Goal: Information Seeking & Learning: Learn about a topic

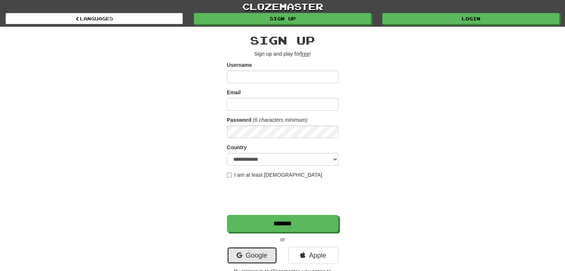
click at [268, 256] on link "Google" at bounding box center [252, 255] width 50 height 17
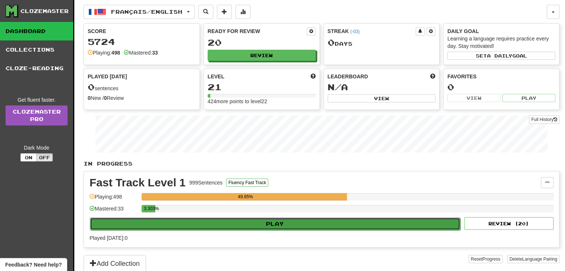
click at [277, 223] on button "Play" at bounding box center [275, 224] width 371 height 13
select select "**"
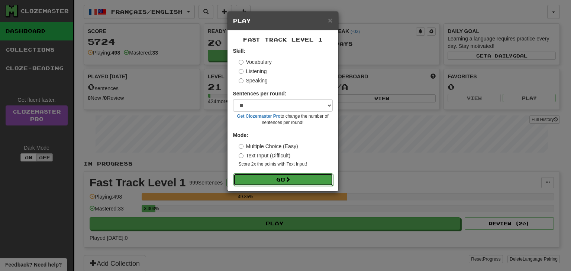
click at [300, 181] on button "Go" at bounding box center [283, 180] width 100 height 13
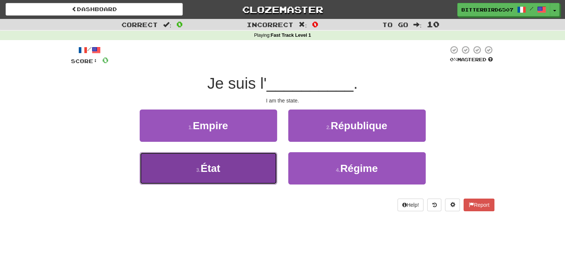
click at [245, 173] on button "3 . État" at bounding box center [209, 168] width 138 height 32
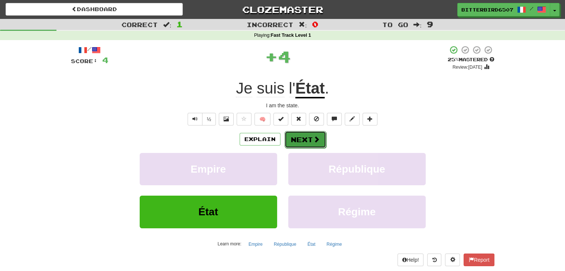
click at [314, 139] on span at bounding box center [316, 139] width 7 height 7
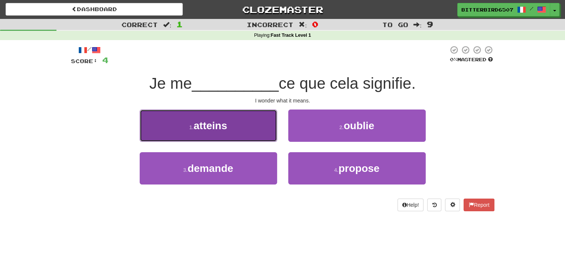
click at [266, 133] on button "1 . atteins" at bounding box center [209, 126] width 138 height 32
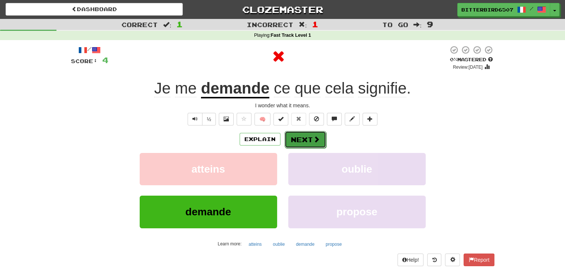
click at [307, 139] on button "Next" at bounding box center [306, 139] width 42 height 17
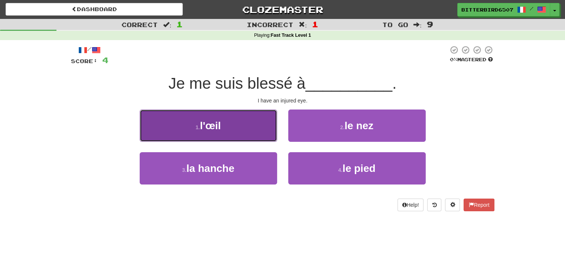
click at [269, 136] on button "1 . l'œil" at bounding box center [209, 126] width 138 height 32
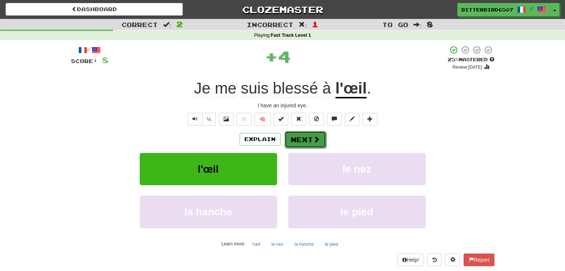
click at [315, 143] on span at bounding box center [316, 139] width 7 height 7
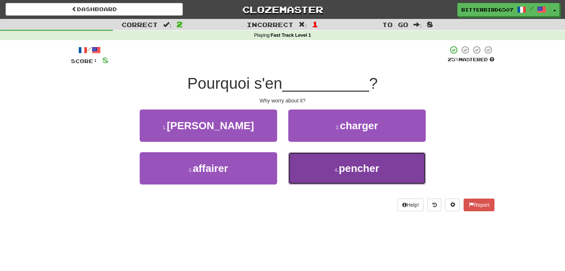
click at [332, 172] on button "4 . pencher" at bounding box center [357, 168] width 138 height 32
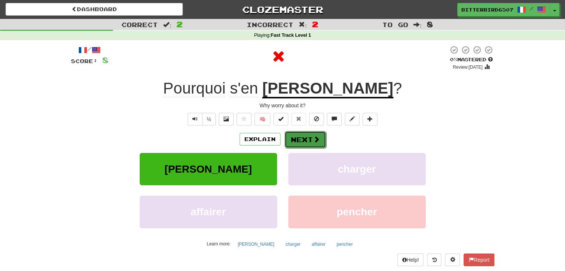
click at [320, 143] on button "Next" at bounding box center [306, 139] width 42 height 17
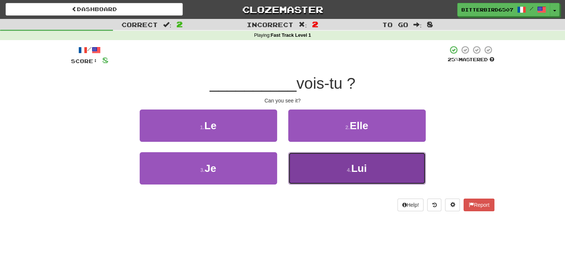
click at [318, 166] on button "4 . Lui" at bounding box center [357, 168] width 138 height 32
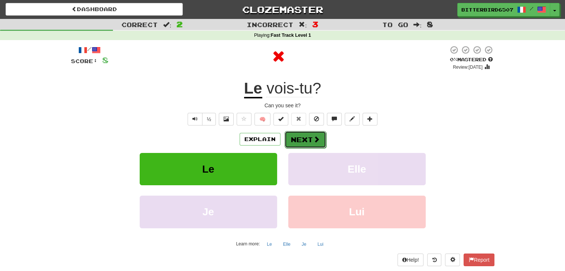
click at [314, 140] on span at bounding box center [316, 139] width 7 height 7
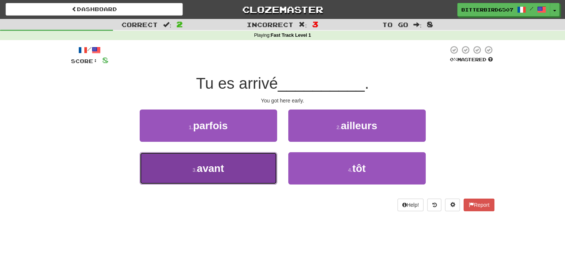
click at [255, 168] on button "3 . avant" at bounding box center [209, 168] width 138 height 32
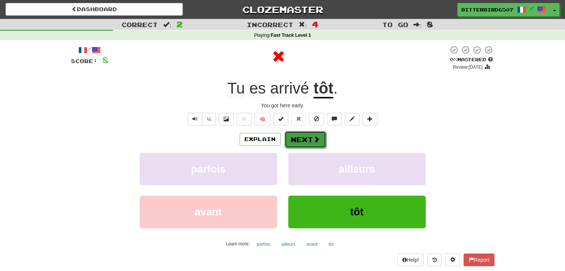
click at [316, 141] on span at bounding box center [316, 139] width 7 height 7
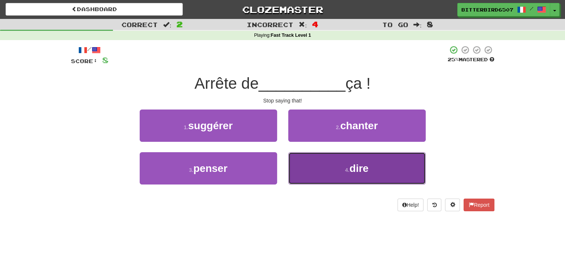
click at [301, 175] on button "4 . dire" at bounding box center [357, 168] width 138 height 32
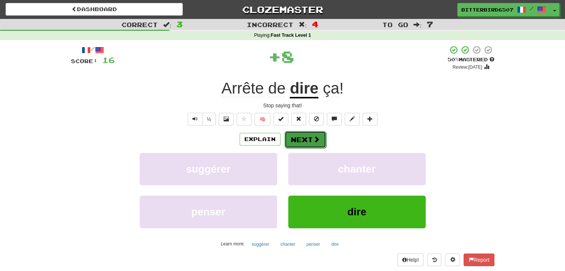
click at [317, 137] on span at bounding box center [316, 139] width 7 height 7
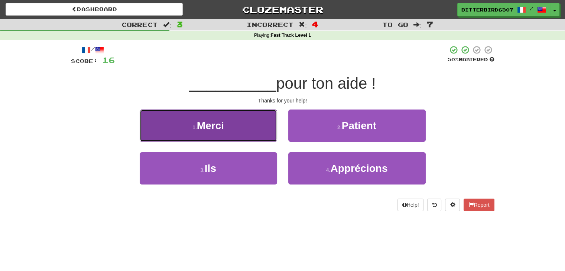
click at [258, 129] on button "1 . Merci" at bounding box center [209, 126] width 138 height 32
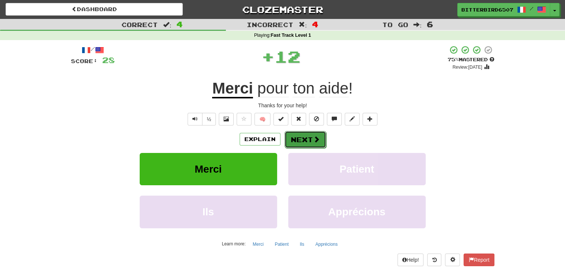
click at [317, 145] on button "Next" at bounding box center [306, 139] width 42 height 17
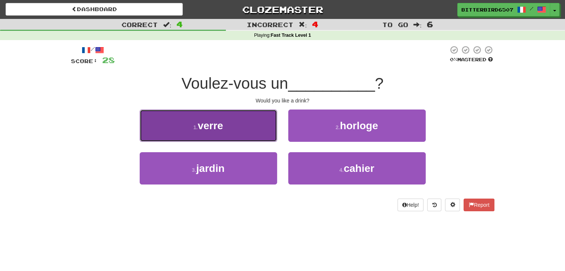
click at [258, 138] on button "1 . verre" at bounding box center [209, 126] width 138 height 32
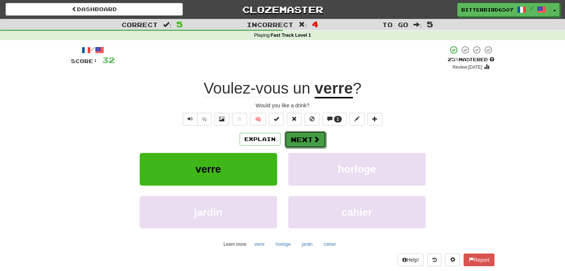
click at [317, 139] on span at bounding box center [316, 139] width 7 height 7
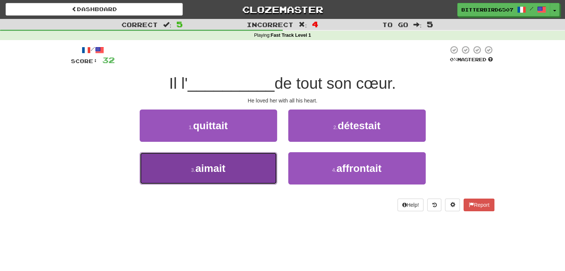
click at [254, 164] on button "3 . aimait" at bounding box center [209, 168] width 138 height 32
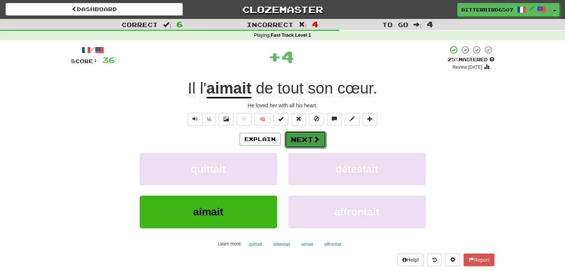
click at [316, 142] on span at bounding box center [316, 139] width 7 height 7
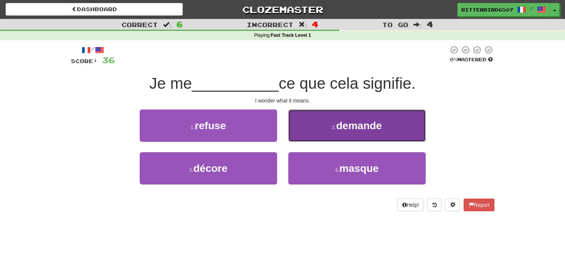
click at [336, 136] on button "2 . demande" at bounding box center [357, 126] width 138 height 32
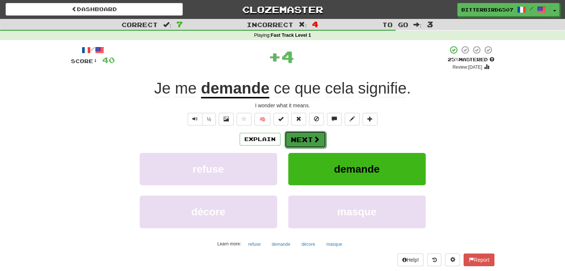
click at [312, 138] on button "Next" at bounding box center [306, 139] width 42 height 17
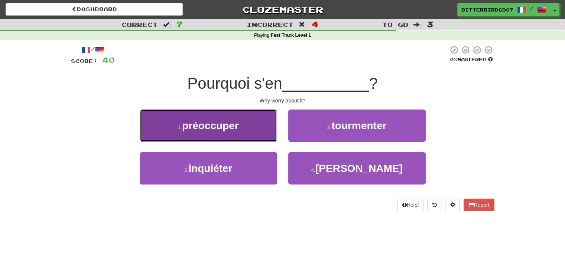
click at [274, 140] on button "1 . préoccuper" at bounding box center [209, 126] width 138 height 32
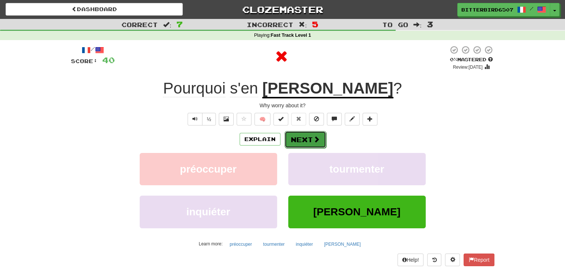
click at [314, 146] on button "Next" at bounding box center [306, 139] width 42 height 17
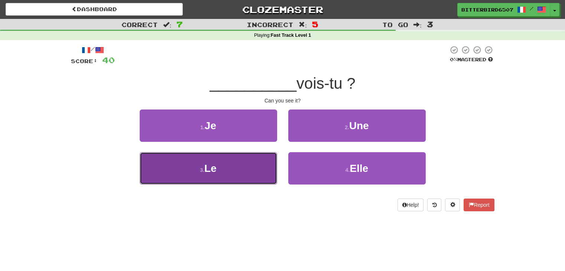
click at [247, 158] on button "3 . Le" at bounding box center [209, 168] width 138 height 32
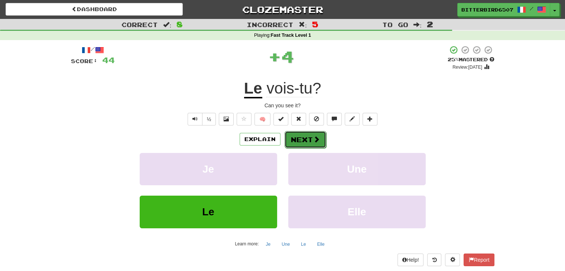
click at [308, 146] on button "Next" at bounding box center [306, 139] width 42 height 17
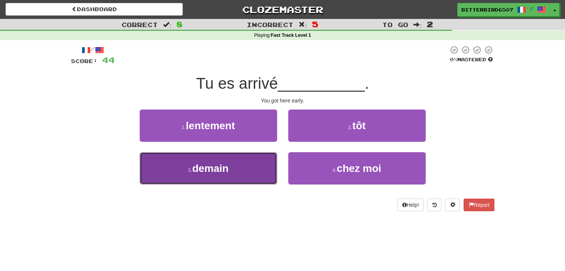
click at [262, 163] on button "3 . demain" at bounding box center [209, 168] width 138 height 32
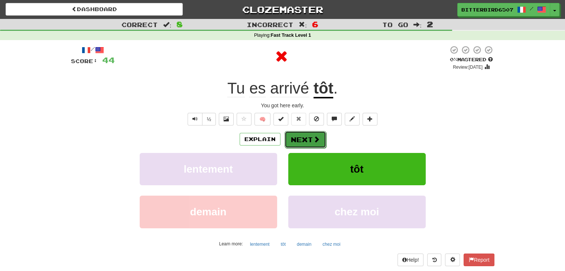
click at [306, 143] on button "Next" at bounding box center [306, 139] width 42 height 17
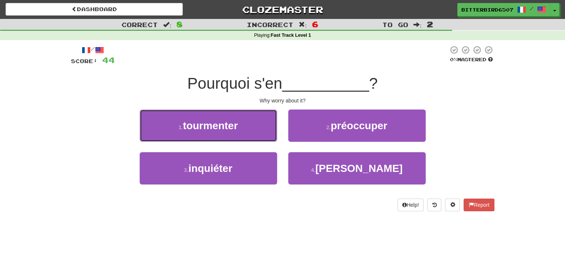
click at [267, 127] on button "1 . tourmenter" at bounding box center [209, 126] width 138 height 32
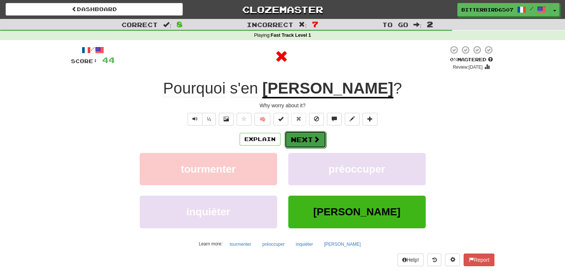
click at [305, 136] on button "Next" at bounding box center [306, 139] width 42 height 17
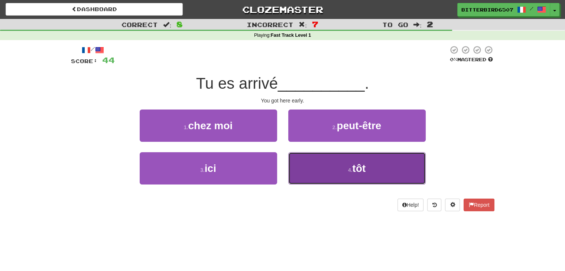
click at [312, 165] on button "4 . tôt" at bounding box center [357, 168] width 138 height 32
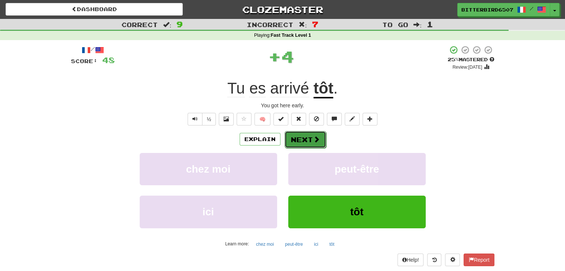
click at [309, 140] on button "Next" at bounding box center [306, 139] width 42 height 17
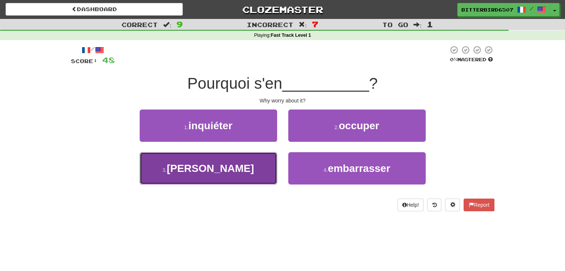
click at [267, 159] on button "3 . soucier" at bounding box center [209, 168] width 138 height 32
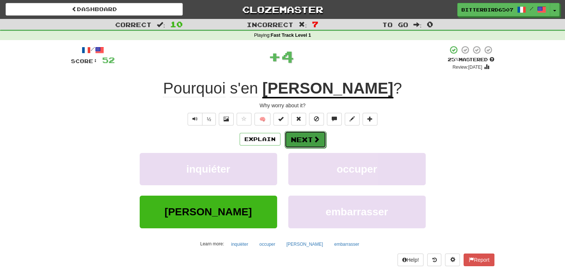
click at [299, 143] on button "Next" at bounding box center [306, 139] width 42 height 17
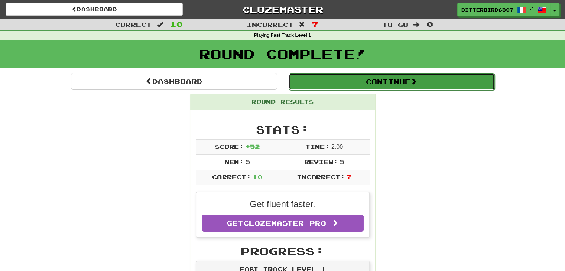
click at [385, 83] on button "Continue" at bounding box center [392, 81] width 206 height 17
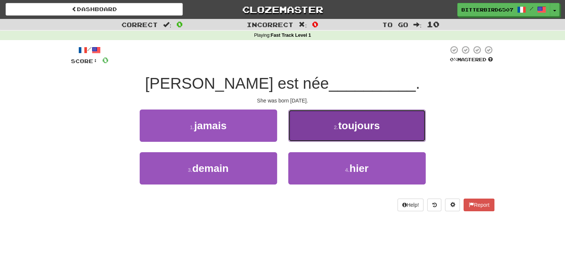
click at [329, 133] on button "2 . toujours" at bounding box center [357, 126] width 138 height 32
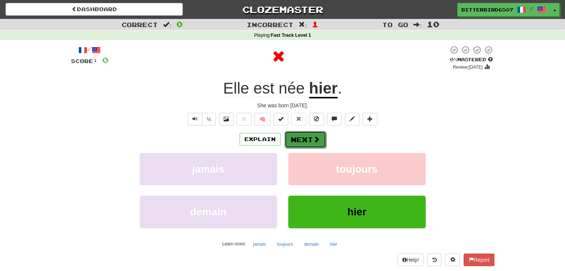
click at [313, 139] on span at bounding box center [316, 139] width 7 height 7
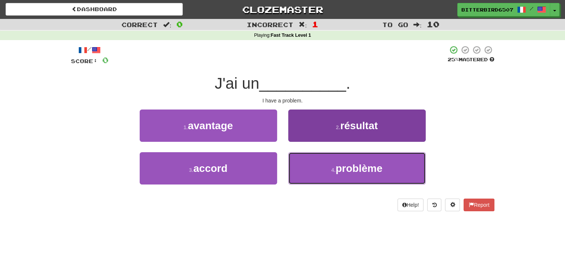
click at [303, 170] on button "4 . problème" at bounding box center [357, 168] width 138 height 32
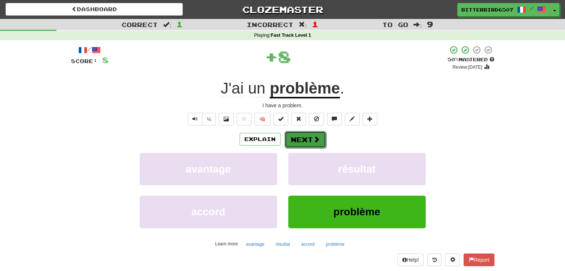
click at [303, 143] on button "Next" at bounding box center [306, 139] width 42 height 17
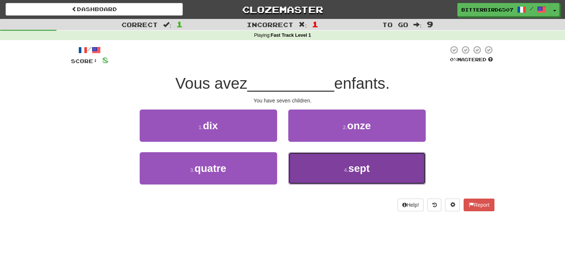
click at [337, 168] on button "4 . sept" at bounding box center [357, 168] width 138 height 32
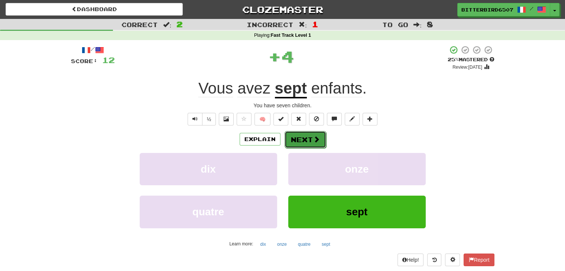
click at [315, 139] on span at bounding box center [316, 139] width 7 height 7
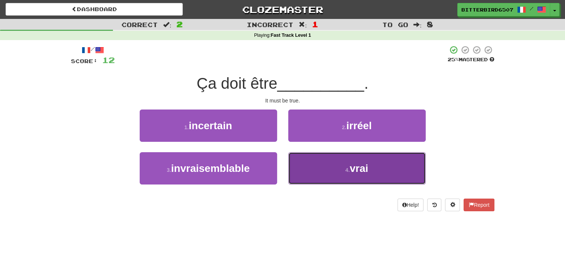
click at [328, 165] on button "4 . vrai" at bounding box center [357, 168] width 138 height 32
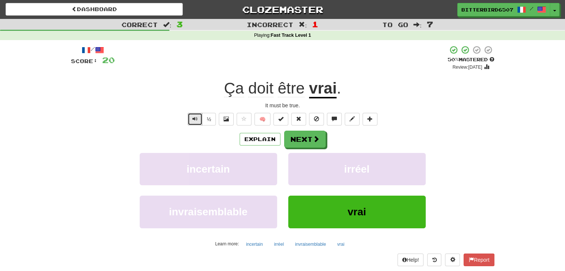
click at [193, 119] on span "Text-to-speech controls" at bounding box center [195, 118] width 5 height 5
click at [195, 116] on span "Text-to-speech controls" at bounding box center [195, 118] width 5 height 5
click at [207, 114] on button "½" at bounding box center [209, 119] width 14 height 13
drag, startPoint x: 299, startPoint y: 148, endPoint x: 299, endPoint y: 141, distance: 7.4
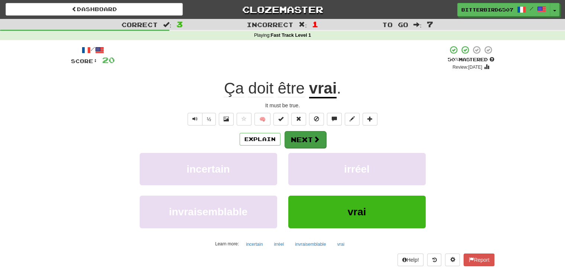
click at [299, 148] on div "Explain Next incertain irréel invraisemblable vrai Learn more: incertain irréel…" at bounding box center [283, 190] width 424 height 119
click at [299, 140] on button "Next" at bounding box center [306, 139] width 42 height 17
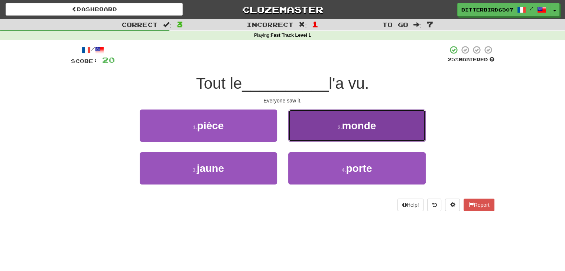
click at [356, 129] on span "monde" at bounding box center [359, 126] width 34 height 12
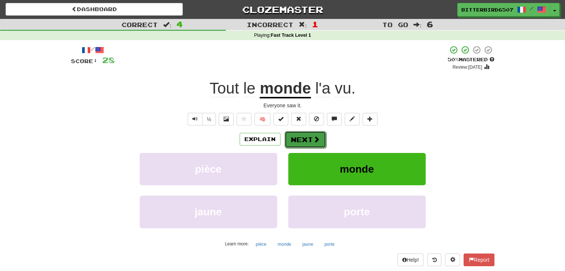
click at [317, 136] on span at bounding box center [316, 139] width 7 height 7
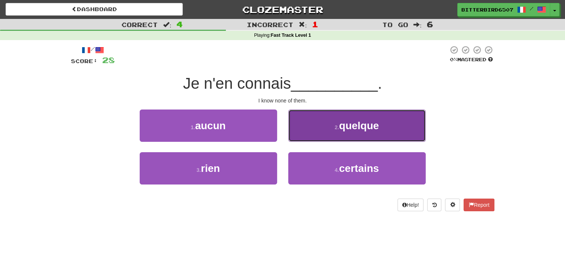
click at [420, 127] on button "2 . quelque" at bounding box center [357, 126] width 138 height 32
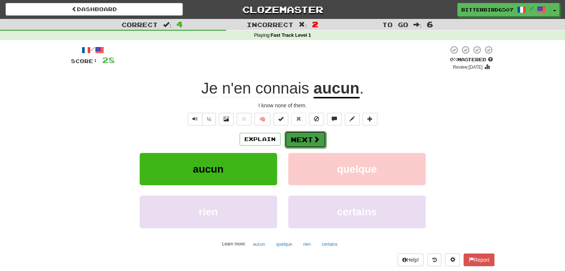
click at [314, 138] on span at bounding box center [316, 139] width 7 height 7
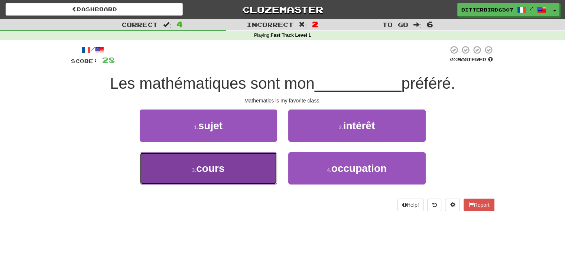
click at [269, 171] on button "3 . cours" at bounding box center [209, 168] width 138 height 32
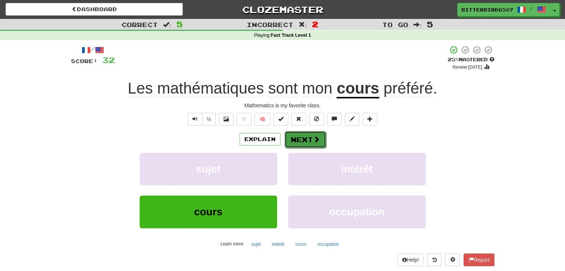
click at [324, 143] on button "Next" at bounding box center [306, 139] width 42 height 17
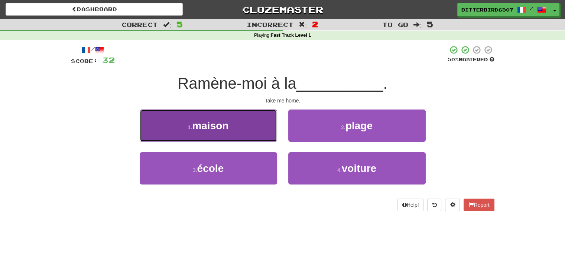
click at [247, 135] on button "1 . maison" at bounding box center [209, 126] width 138 height 32
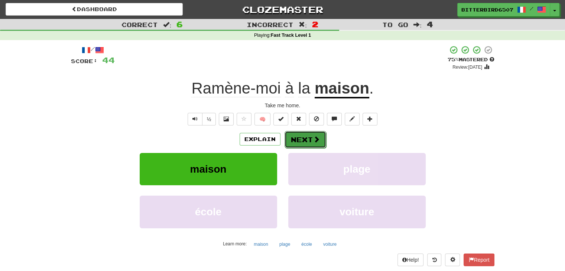
click at [309, 132] on button "Next" at bounding box center [306, 139] width 42 height 17
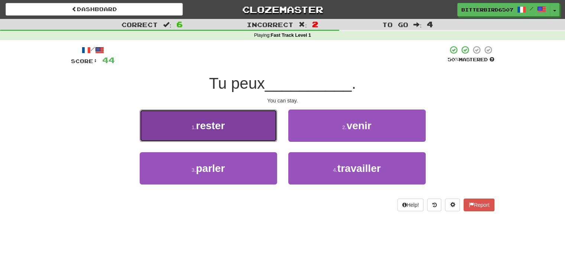
click at [264, 139] on button "1 . rester" at bounding box center [209, 126] width 138 height 32
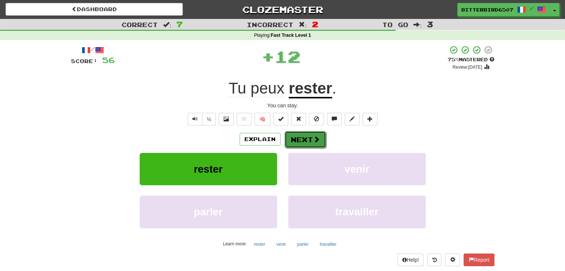
click at [311, 137] on button "Next" at bounding box center [306, 139] width 42 height 17
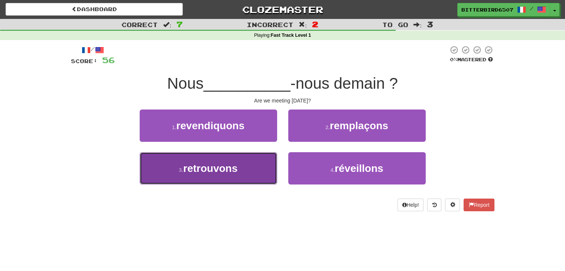
click at [253, 170] on button "3 . retrouvons" at bounding box center [209, 168] width 138 height 32
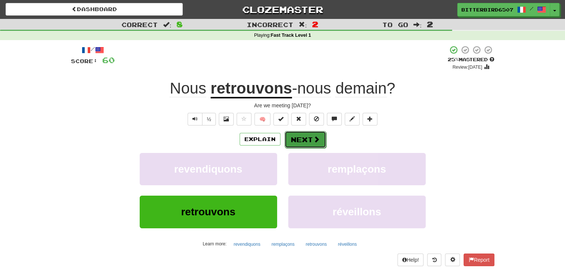
click at [312, 139] on button "Next" at bounding box center [306, 139] width 42 height 17
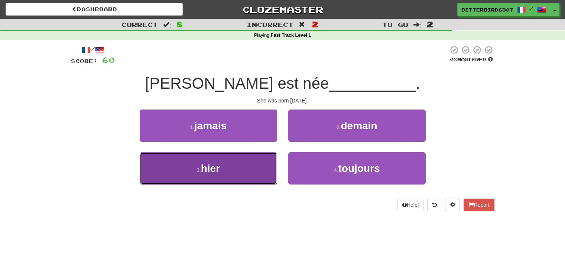
click at [264, 164] on button "3 . hier" at bounding box center [209, 168] width 138 height 32
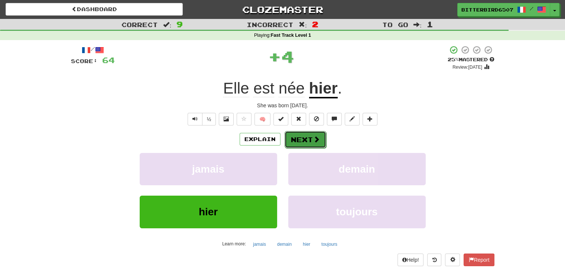
click at [315, 137] on span at bounding box center [316, 139] width 7 height 7
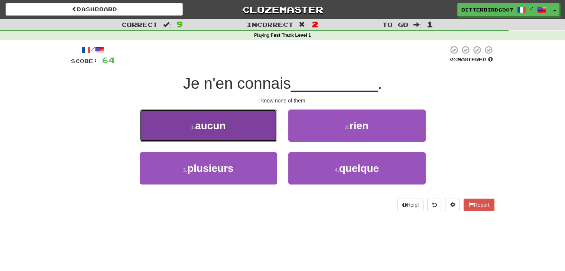
click at [247, 133] on button "1 . aucun" at bounding box center [209, 126] width 138 height 32
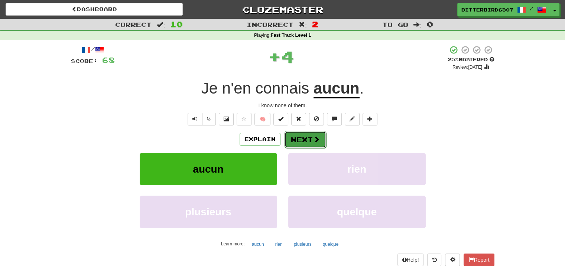
click at [321, 142] on button "Next" at bounding box center [306, 139] width 42 height 17
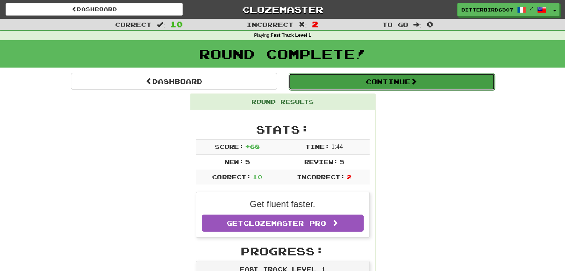
click at [425, 83] on button "Continue" at bounding box center [392, 81] width 206 height 17
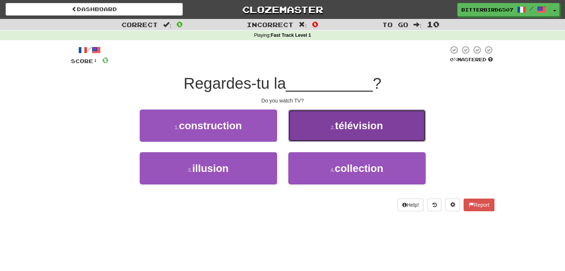
click at [346, 132] on button "2 . télévision" at bounding box center [357, 126] width 138 height 32
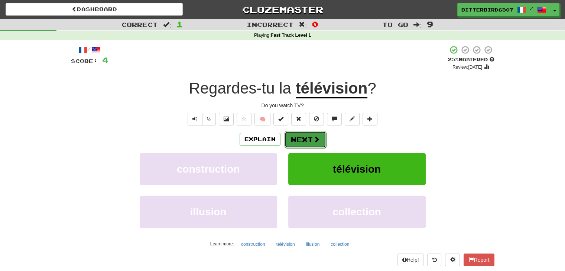
click at [308, 138] on button "Next" at bounding box center [306, 139] width 42 height 17
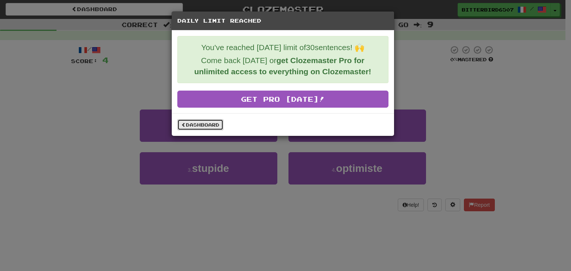
click at [211, 128] on link "Dashboard" at bounding box center [200, 124] width 46 height 11
